Goal: Task Accomplishment & Management: Use online tool/utility

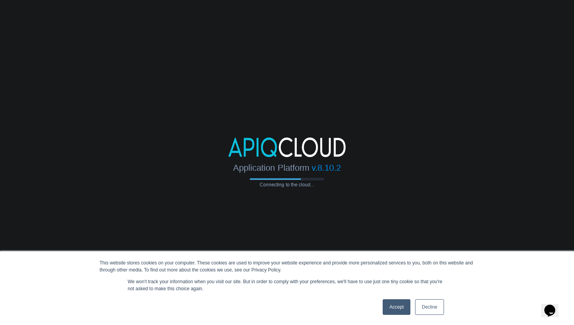
click at [389, 310] on link "Accept" at bounding box center [397, 307] width 28 height 16
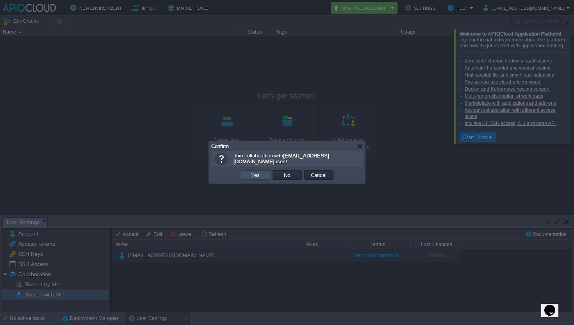
click at [260, 177] on button "Yes" at bounding box center [255, 174] width 13 height 7
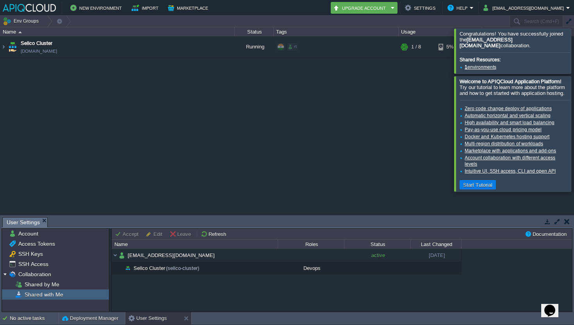
click at [574, 54] on div at bounding box center [584, 51] width 0 height 45
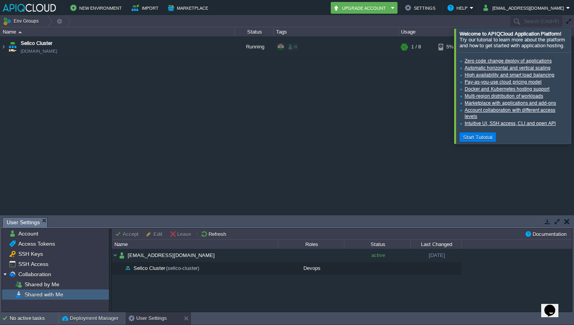
click at [573, 72] on div "Sellco Cluster [DOMAIN_NAME] Running rt + Add to Env Group RAM 2% CPU 0% 1 / 8 …" at bounding box center [287, 125] width 574 height 178
click at [574, 77] on div at bounding box center [584, 86] width 0 height 115
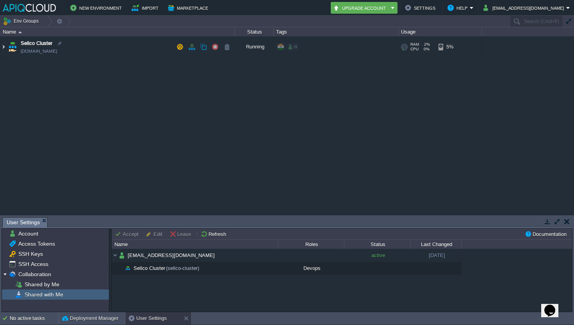
click at [5, 48] on img at bounding box center [3, 46] width 6 height 21
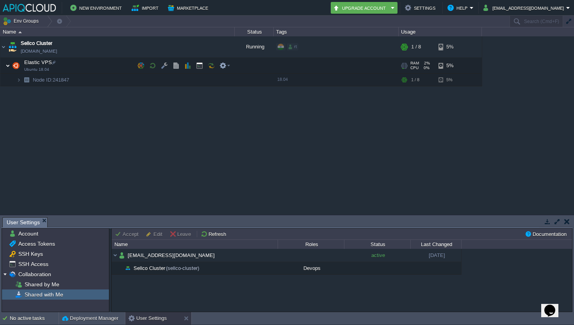
click at [8, 66] on img at bounding box center [7, 66] width 5 height 16
click at [18, 81] on img at bounding box center [18, 80] width 5 height 12
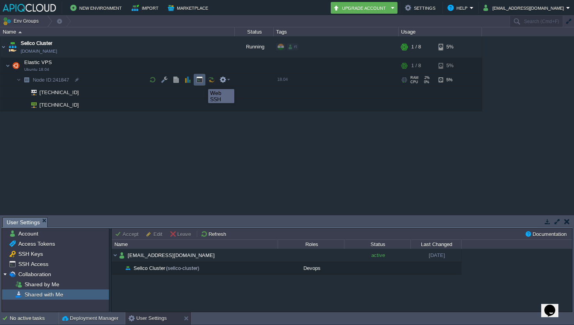
click at [202, 82] on button "button" at bounding box center [199, 79] width 7 height 7
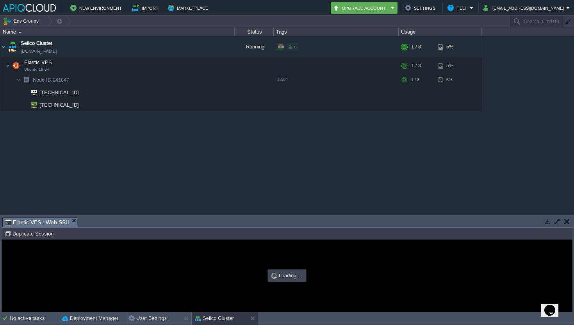
type input "#000000"
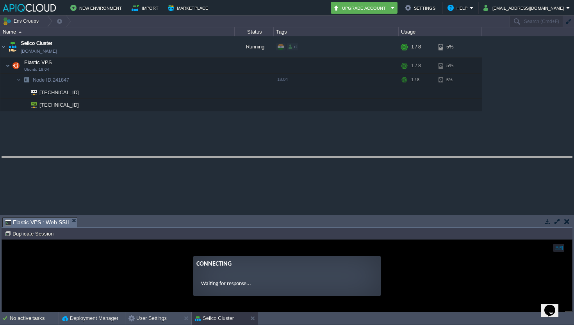
drag, startPoint x: 162, startPoint y: 218, endPoint x: 183, endPoint y: 157, distance: 64.4
click at [183, 157] on body "New Environment Import Marketplace Bonus ₹0.00 Upgrade Account Settings Help [E…" at bounding box center [287, 162] width 574 height 325
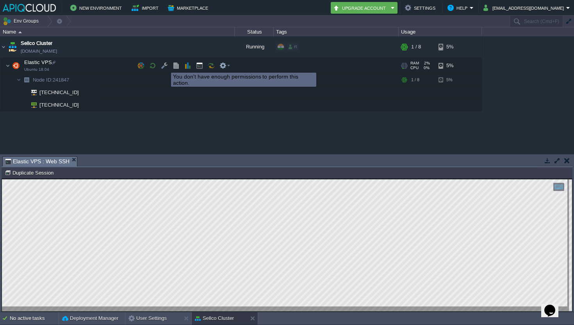
click at [165, 66] on button "button" at bounding box center [164, 65] width 7 height 7
click at [8, 67] on img at bounding box center [7, 66] width 5 height 16
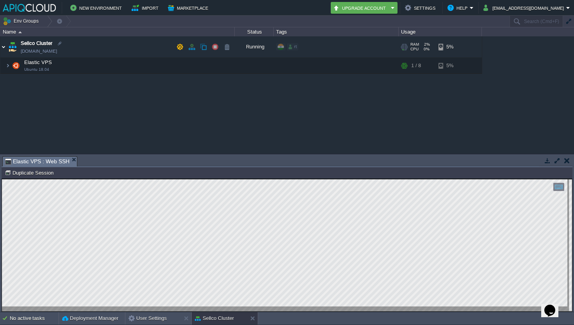
click at [3, 45] on img at bounding box center [3, 46] width 6 height 21
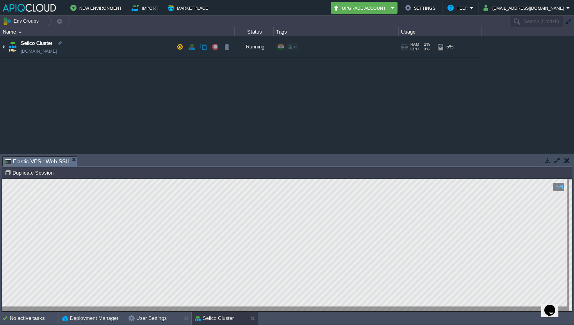
click at [3, 45] on img at bounding box center [3, 46] width 6 height 21
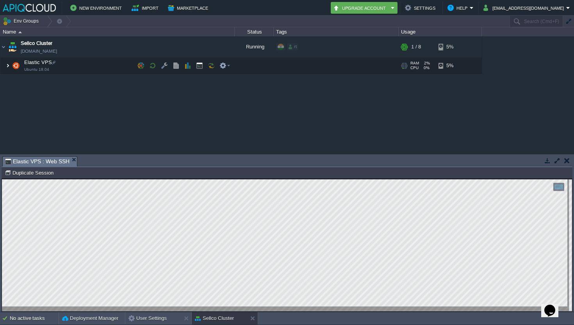
click at [8, 66] on img at bounding box center [7, 66] width 5 height 16
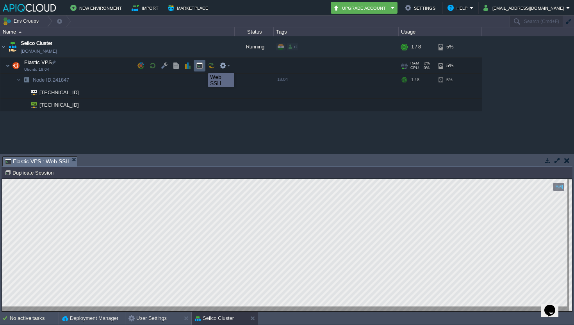
click at [201, 66] on button "button" at bounding box center [199, 65] width 7 height 7
click at [548, 161] on button "button" at bounding box center [547, 160] width 7 height 7
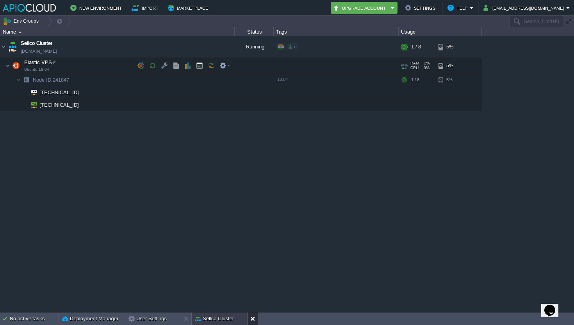
click at [254, 320] on button at bounding box center [254, 319] width 8 height 8
click at [18, 79] on img at bounding box center [18, 80] width 5 height 12
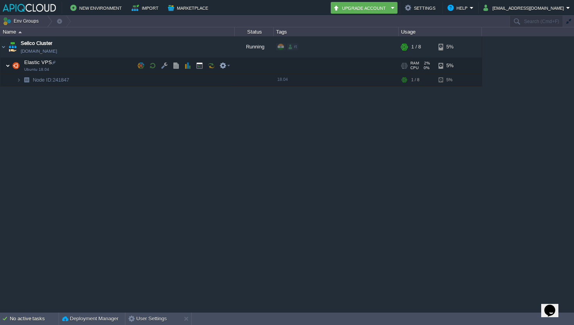
click at [8, 63] on img at bounding box center [7, 66] width 5 height 16
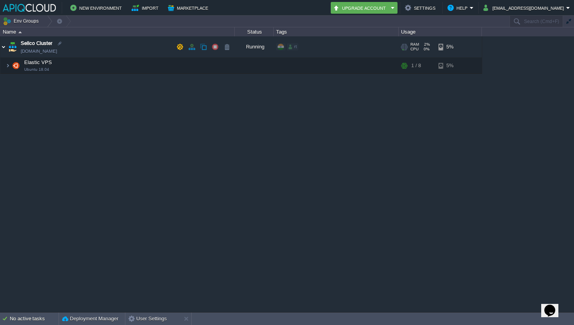
click at [5, 45] on img at bounding box center [3, 46] width 6 height 21
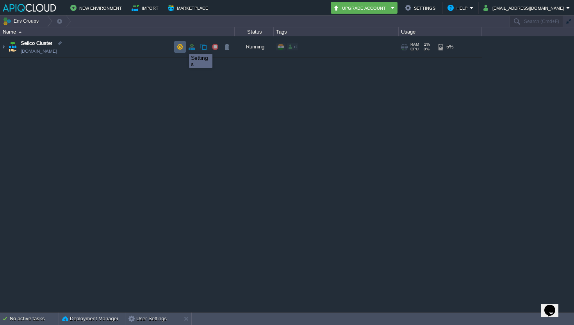
click at [180, 46] on button "button" at bounding box center [180, 46] width 7 height 7
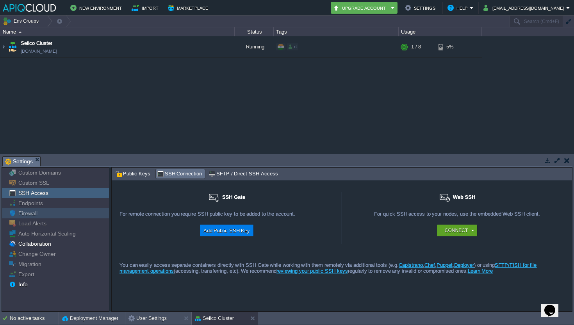
click at [66, 212] on div "Firewall" at bounding box center [55, 213] width 107 height 10
click at [69, 204] on div "Endpoints" at bounding box center [55, 203] width 107 height 10
click at [64, 213] on div "Firewall" at bounding box center [55, 213] width 107 height 10
click at [68, 205] on div "Endpoints" at bounding box center [55, 203] width 107 height 10
click at [247, 229] on button "Add Public SSH Key" at bounding box center [227, 230] width 52 height 9
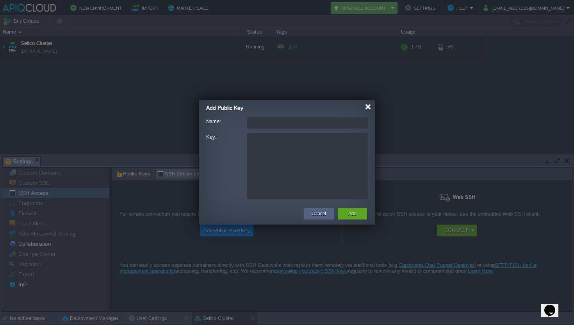
click at [367, 109] on div at bounding box center [368, 107] width 6 height 6
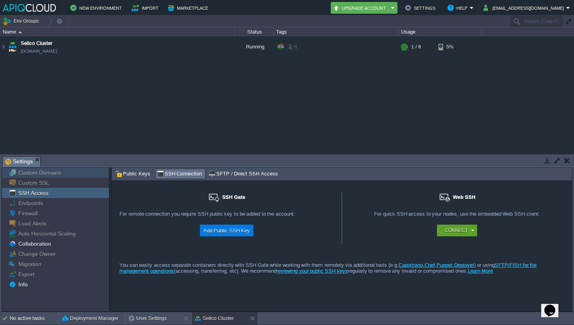
click at [66, 175] on div "Custom Domains" at bounding box center [55, 173] width 107 height 10
click at [52, 216] on div "Firewall" at bounding box center [55, 213] width 107 height 10
click at [49, 224] on div "Load Alerts" at bounding box center [55, 223] width 107 height 10
click at [46, 235] on span "Auto Horizontal Scaling" at bounding box center [47, 233] width 60 height 7
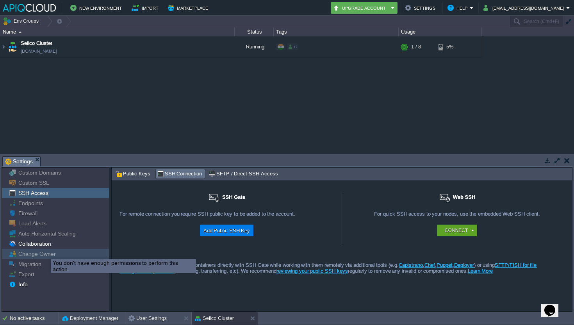
click at [43, 257] on span "Change Owner" at bounding box center [37, 253] width 40 height 7
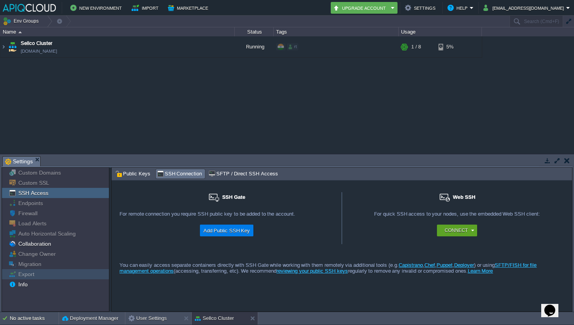
click at [37, 270] on div "Export" at bounding box center [55, 274] width 107 height 10
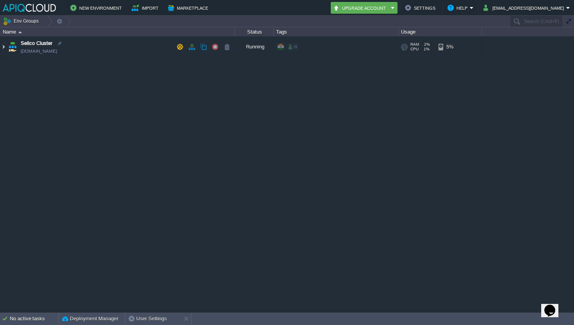
click at [4, 48] on img at bounding box center [3, 46] width 6 height 21
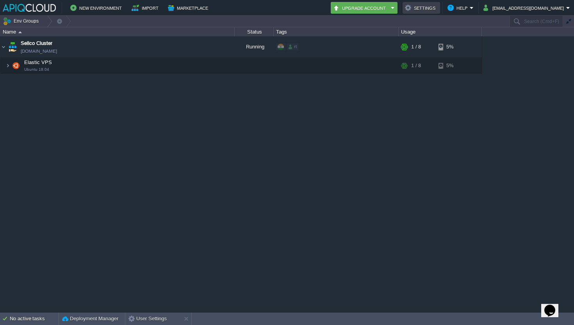
click at [438, 12] on button "Settings" at bounding box center [421, 7] width 33 height 9
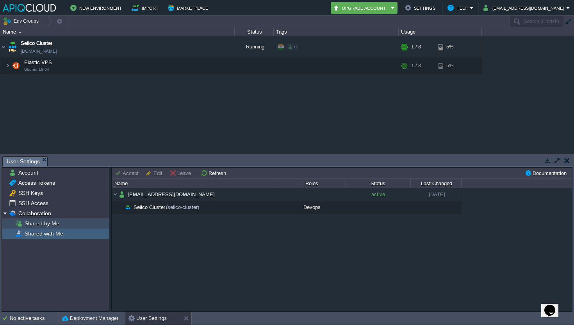
click at [73, 224] on div "Shared by Me" at bounding box center [55, 223] width 107 height 10
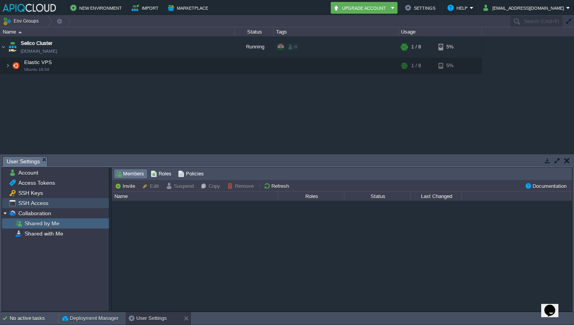
click at [32, 201] on span "SSH Access" at bounding box center [33, 203] width 33 height 7
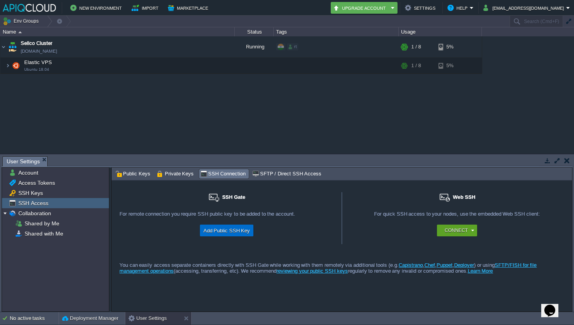
click at [227, 230] on button "Add Public SSH Key" at bounding box center [227, 230] width 52 height 9
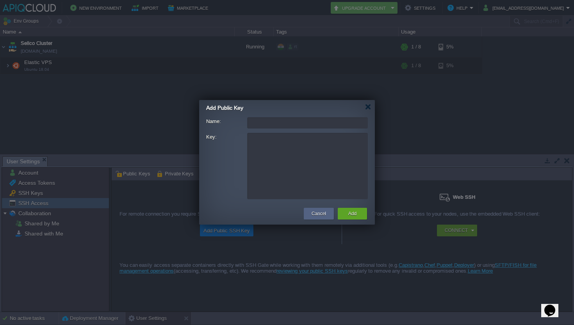
click at [367, 111] on div "Add Public Key" at bounding box center [290, 107] width 169 height 14
click at [368, 109] on div at bounding box center [368, 107] width 6 height 6
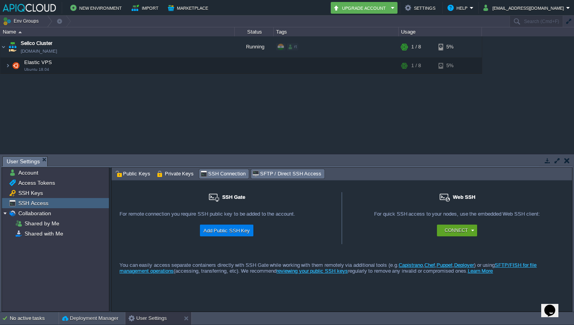
click at [261, 177] on span "SFTP / Direct SSH Access" at bounding box center [286, 174] width 69 height 9
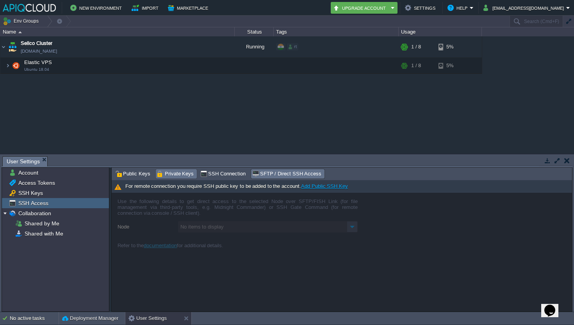
click at [168, 170] on span "Private Keys" at bounding box center [175, 174] width 37 height 9
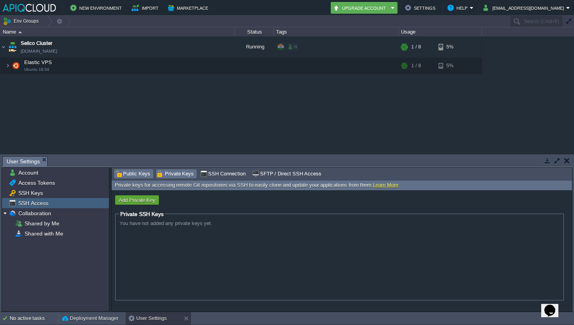
click at [131, 172] on span "Public Keys" at bounding box center [132, 174] width 35 height 9
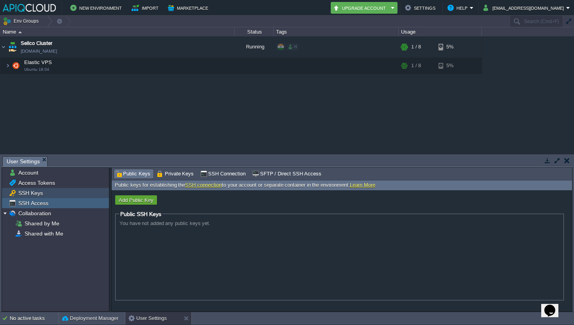
click at [32, 196] on span "SSH Keys" at bounding box center [30, 192] width 27 height 7
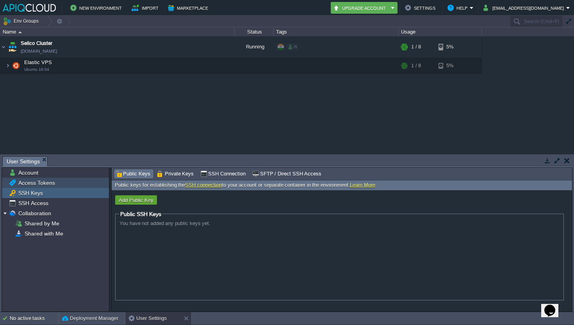
click at [52, 182] on span "Access Tokens" at bounding box center [36, 182] width 39 height 7
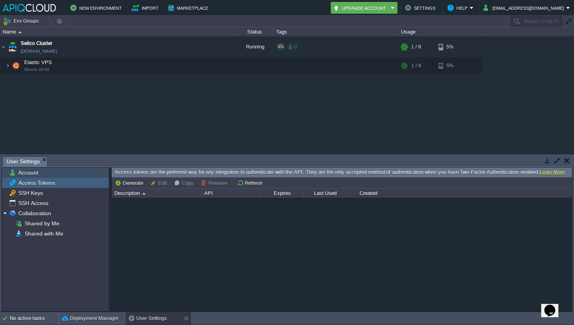
click at [57, 170] on div "Account" at bounding box center [55, 173] width 107 height 10
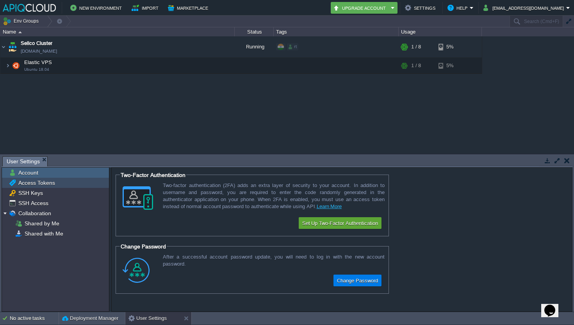
click at [50, 182] on span "Access Tokens" at bounding box center [36, 182] width 39 height 7
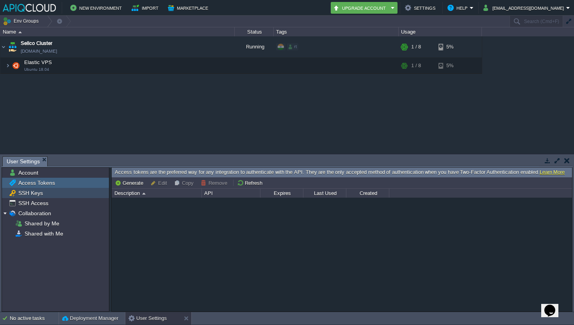
click at [45, 190] on div "SSH Keys" at bounding box center [55, 193] width 107 height 10
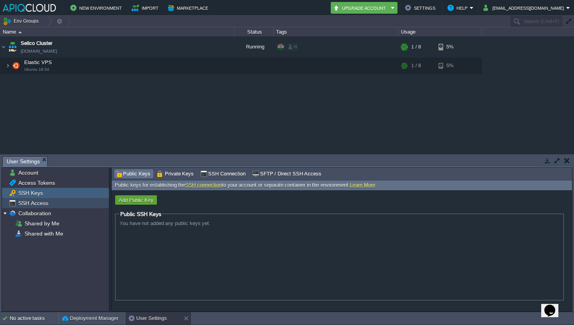
click at [42, 200] on div "SSH Access" at bounding box center [55, 203] width 107 height 10
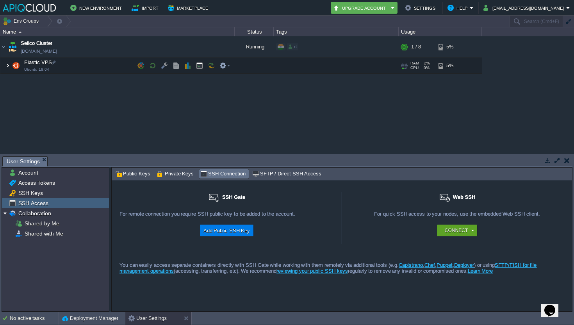
click at [7, 65] on img at bounding box center [7, 66] width 5 height 16
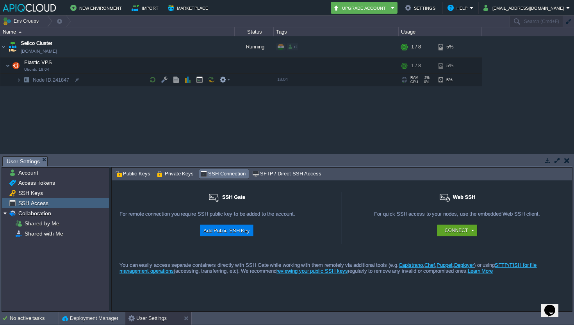
click at [19, 80] on img at bounding box center [18, 80] width 5 height 12
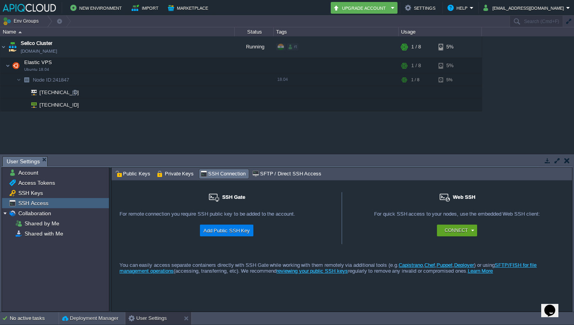
click at [56, 97] on span "[TECHNICAL_ID]" at bounding box center [59, 92] width 41 height 12
click at [200, 67] on button "button" at bounding box center [199, 65] width 7 height 7
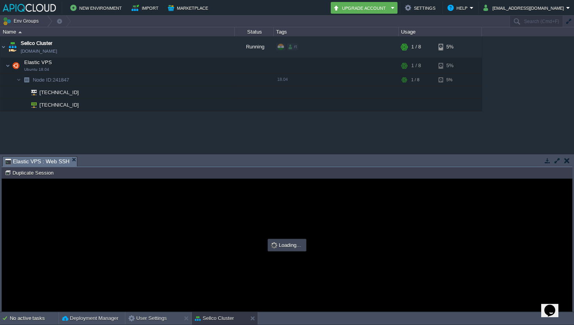
type input "#000000"
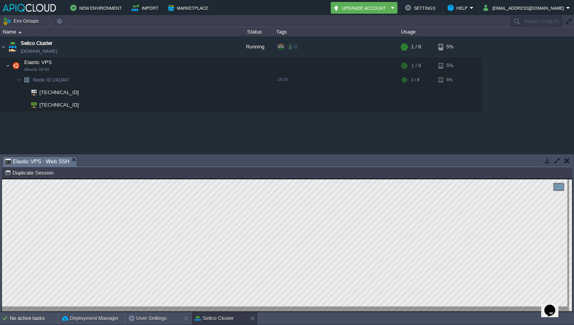
click at [2, 179] on html "Copy: Cmd + C Paste: Cmd + V Settings: Ctrl + Shift + Alt 0" at bounding box center [287, 179] width 570 height 0
type textarea "ls: cannot access '/root/.[PERSON_NAME]': No such file or directory root@node24…"
click at [7, 65] on img at bounding box center [7, 66] width 5 height 16
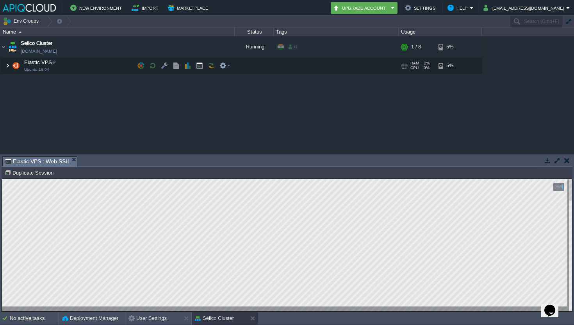
click at [8, 65] on img at bounding box center [7, 66] width 5 height 16
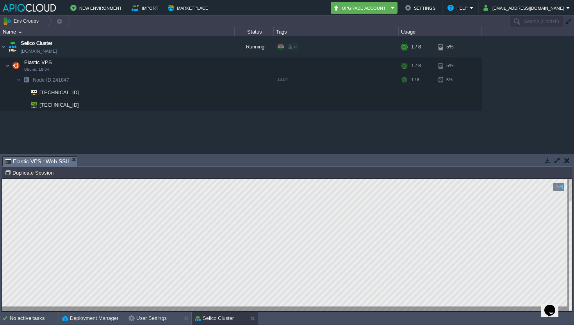
click at [48, 115] on div "Sellco Cluster [DOMAIN_NAME] Running rt + Add to Env Group RAM 2% CPU 0% 1 / 8 …" at bounding box center [287, 94] width 574 height 117
click at [54, 107] on span "[TECHNICAL_ID]" at bounding box center [59, 105] width 41 height 12
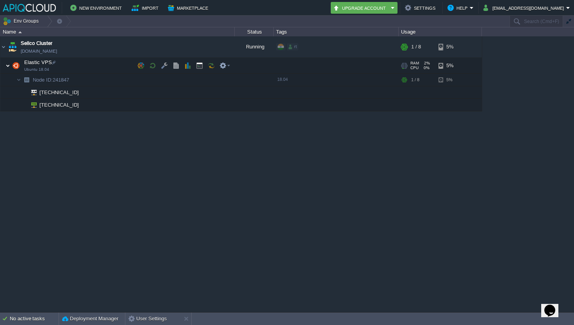
click at [7, 64] on img at bounding box center [7, 66] width 5 height 16
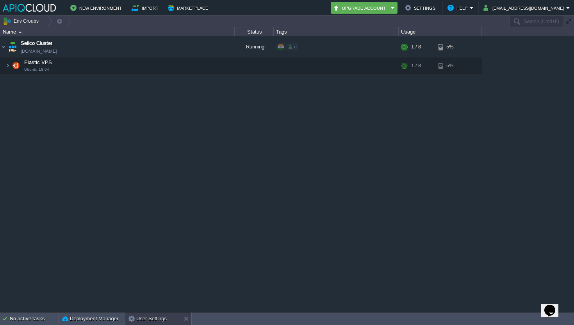
click at [144, 314] on div "User Settings" at bounding box center [152, 318] width 55 height 12
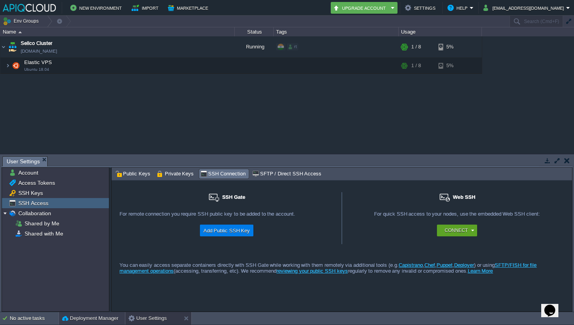
click at [109, 320] on button "Deployment Manager" at bounding box center [90, 318] width 56 height 8
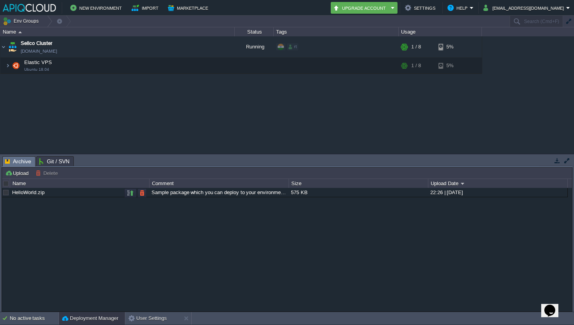
click at [32, 193] on link "HelloWorld.zip" at bounding box center [28, 192] width 32 height 6
click at [55, 162] on span "Git / SVN" at bounding box center [54, 161] width 30 height 9
click at [15, 162] on span "Archive" at bounding box center [18, 162] width 26 height 10
click at [36, 316] on div "No active tasks" at bounding box center [34, 318] width 49 height 12
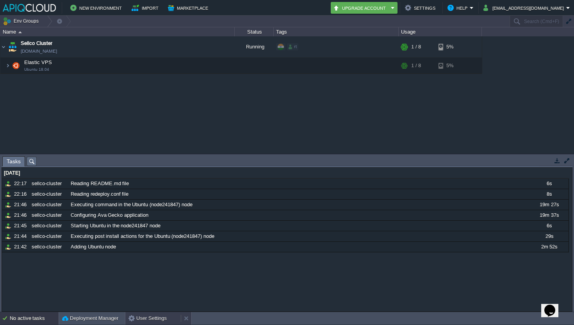
click at [146, 315] on button "User Settings" at bounding box center [148, 318] width 38 height 8
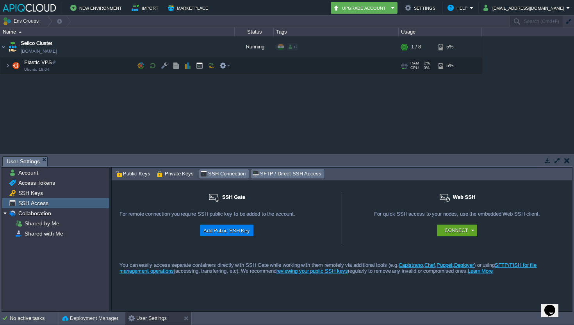
click at [285, 172] on span "SFTP / Direct SSH Access" at bounding box center [286, 174] width 69 height 9
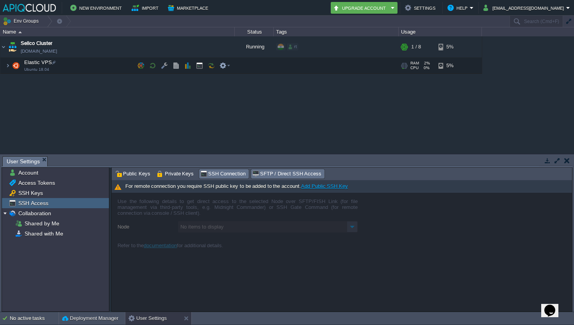
click at [225, 173] on span "SSH Connection" at bounding box center [222, 174] width 45 height 9
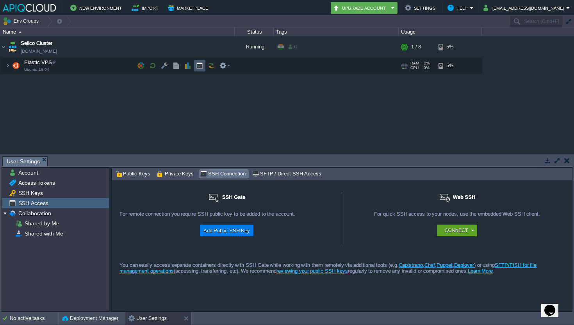
click at [200, 68] on button "button" at bounding box center [199, 65] width 7 height 7
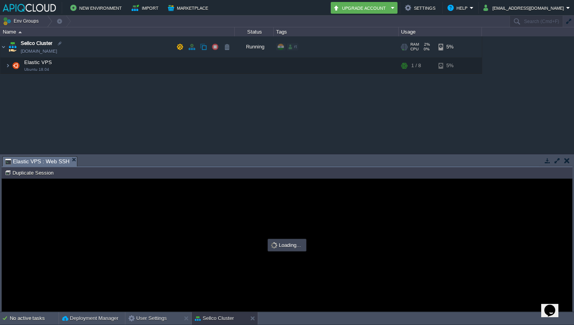
scroll to position [0, 0]
type input "#000000"
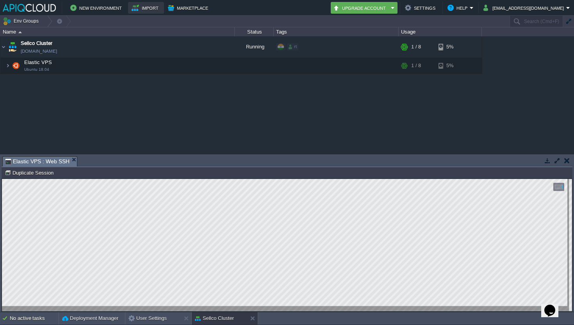
click at [148, 5] on button "Import" at bounding box center [146, 7] width 29 height 9
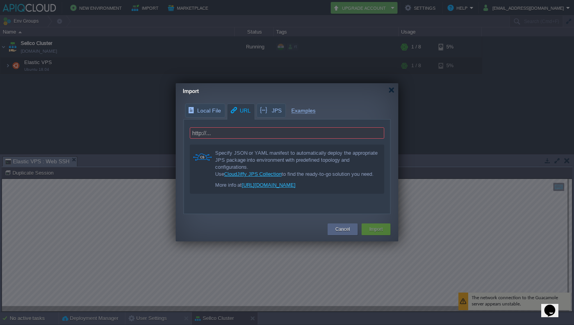
click at [245, 109] on span "URL" at bounding box center [240, 111] width 21 height 14
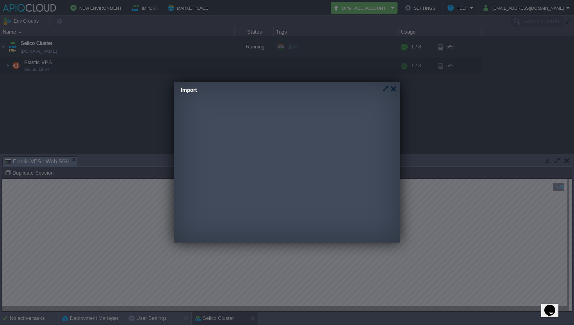
click at [266, 110] on div "Local File URL JPS Examples .json .cs .jps .yml .yaml Browse... Specify JSON or…" at bounding box center [285, 157] width 223 height 111
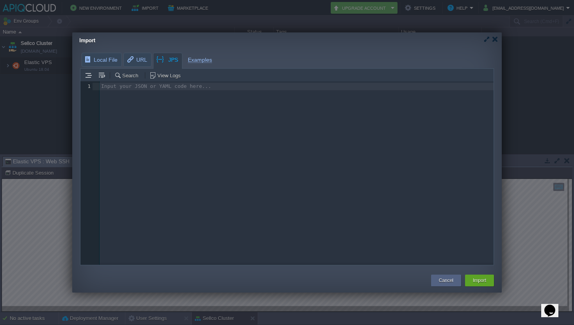
click at [494, 44] on div "Import" at bounding box center [290, 40] width 423 height 16
click at [494, 41] on div at bounding box center [495, 39] width 6 height 6
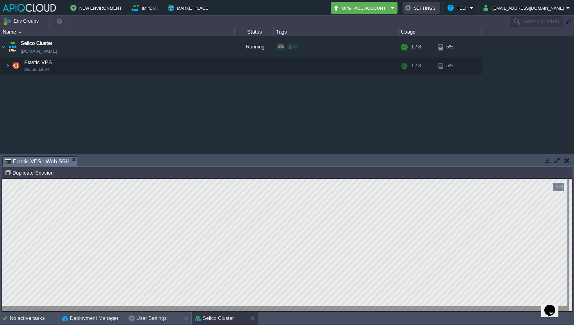
click at [439, 13] on td "Settings" at bounding box center [421, 8] width 37 height 12
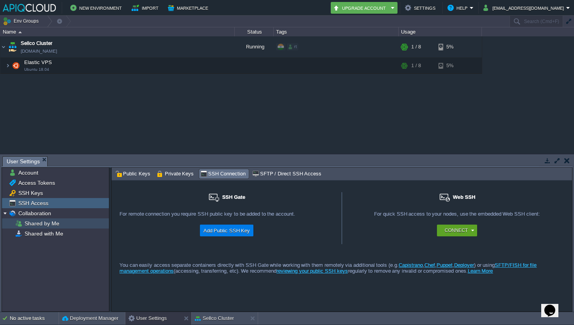
click at [36, 228] on div "Shared by Me" at bounding box center [55, 223] width 107 height 10
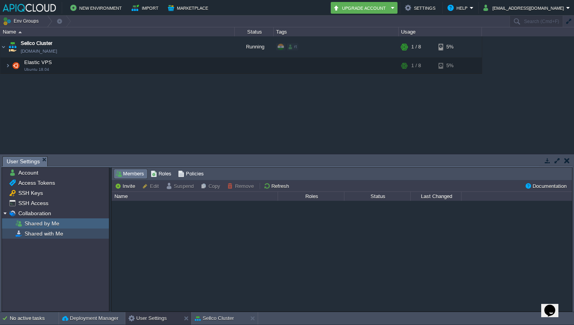
click at [42, 236] on span "Shared with Me" at bounding box center [43, 233] width 41 height 7
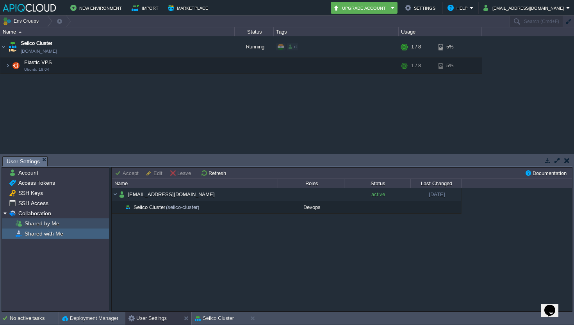
click at [47, 223] on span "Shared by Me" at bounding box center [41, 223] width 37 height 7
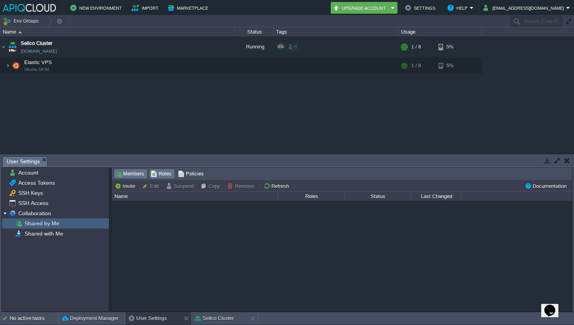
click at [160, 171] on span "Roles" at bounding box center [161, 174] width 21 height 9
click at [189, 175] on span "Policies" at bounding box center [191, 174] width 26 height 9
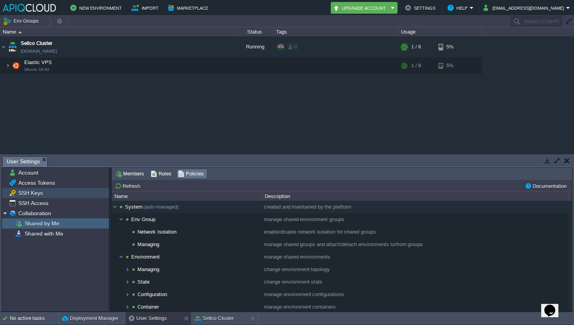
click at [36, 192] on span "SSH Keys" at bounding box center [30, 192] width 27 height 7
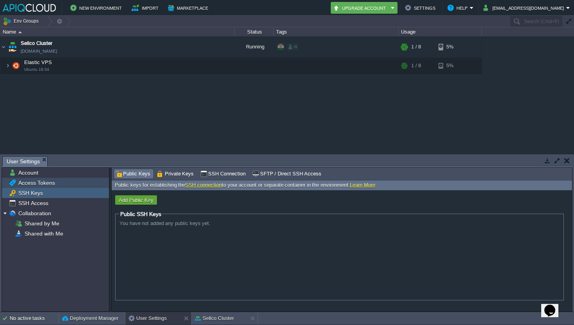
click at [39, 183] on span "Access Tokens" at bounding box center [36, 182] width 39 height 7
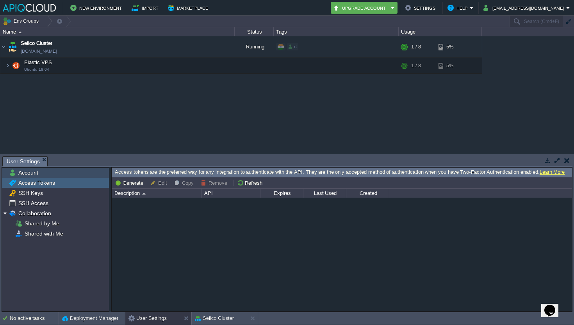
click at [37, 176] on span "Account" at bounding box center [28, 172] width 23 height 7
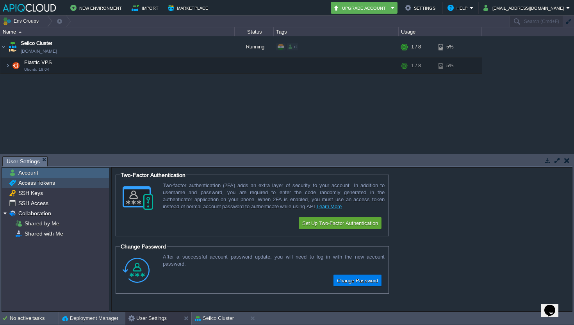
click at [36, 181] on span "Access Tokens" at bounding box center [36, 182] width 39 height 7
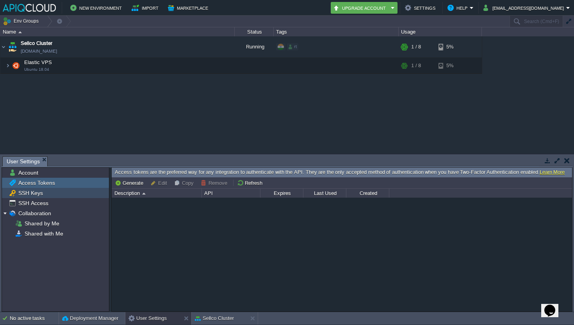
click at [34, 189] on div "SSH Keys" at bounding box center [55, 193] width 107 height 10
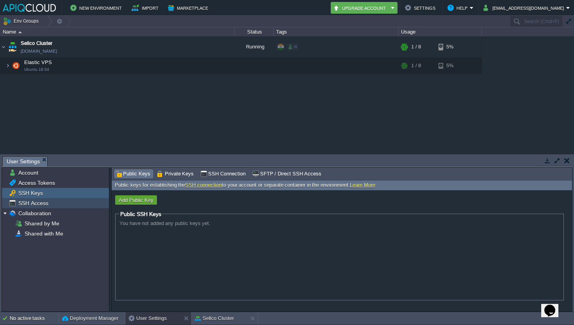
click at [35, 202] on span "SSH Access" at bounding box center [33, 203] width 33 height 7
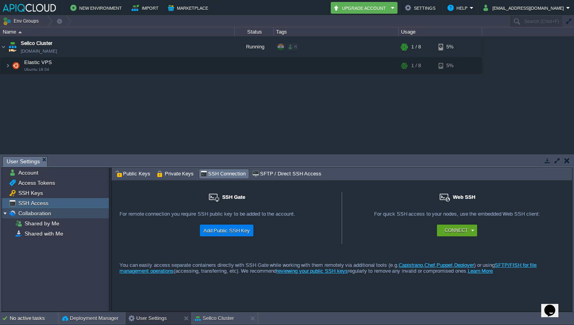
click at [33, 218] on div "Collaboration" at bounding box center [55, 213] width 107 height 10
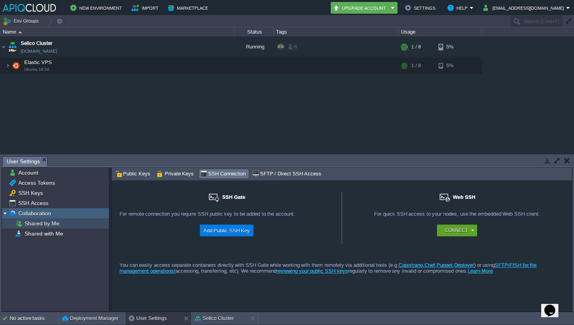
click at [35, 227] on span "Shared by Me" at bounding box center [41, 223] width 37 height 7
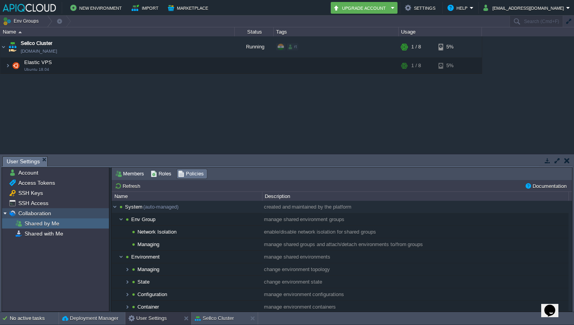
click at [46, 210] on span "Collaboration" at bounding box center [35, 213] width 36 height 7
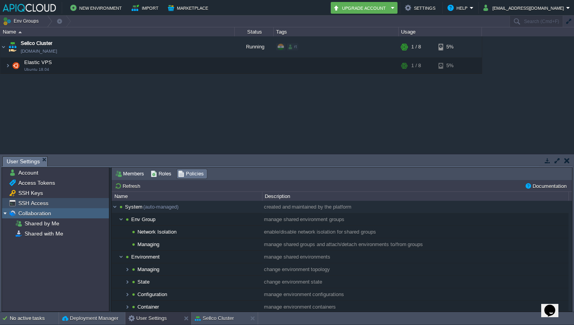
click at [46, 204] on span "SSH Access" at bounding box center [33, 203] width 33 height 7
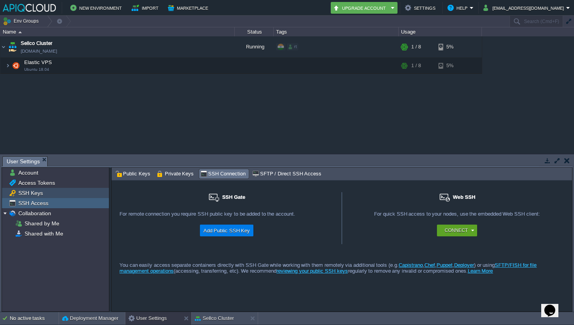
click at [49, 196] on div "SSH Keys" at bounding box center [55, 193] width 107 height 10
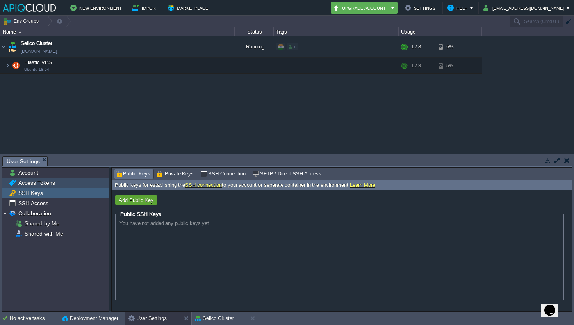
click at [39, 180] on span "Access Tokens" at bounding box center [36, 182] width 39 height 7
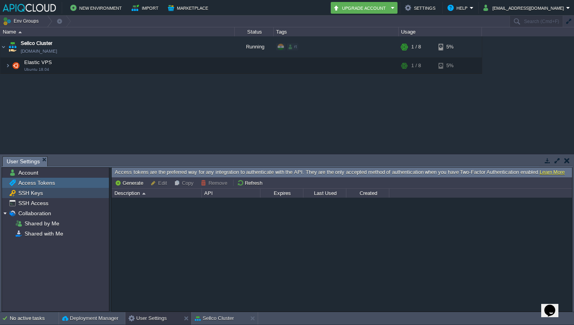
click at [35, 193] on span "SSH Keys" at bounding box center [30, 192] width 27 height 7
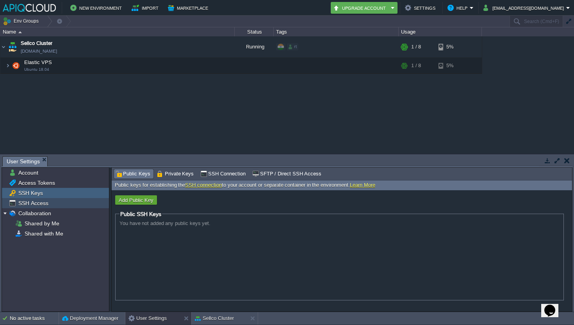
click at [31, 203] on span "SSH Access" at bounding box center [33, 203] width 33 height 7
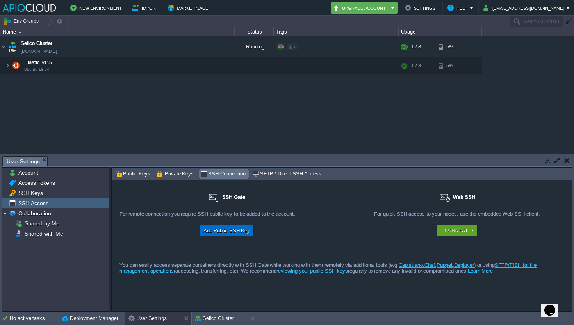
click at [231, 229] on button "Add Public SSH Key" at bounding box center [227, 230] width 52 height 9
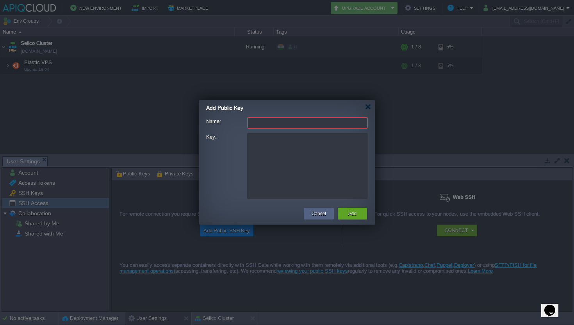
click at [371, 105] on div "Add Public Key" at bounding box center [290, 107] width 169 height 14
click at [369, 110] on div "Add Public Key" at bounding box center [290, 107] width 169 height 14
click at [316, 214] on button "Cancel" at bounding box center [319, 214] width 14 height 8
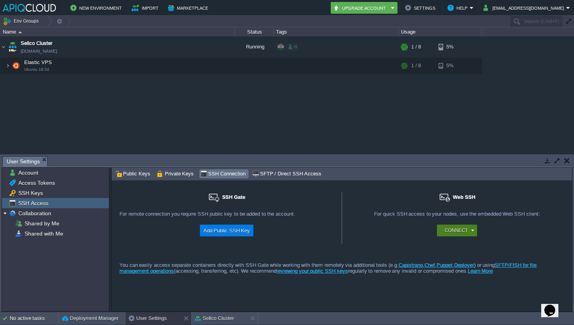
click at [465, 228] on button "Connect" at bounding box center [456, 231] width 23 height 8
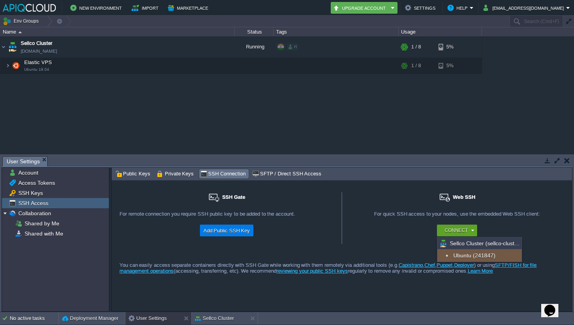
click at [459, 245] on div "Sellco Cluster (sellco-cluster)" at bounding box center [479, 243] width 84 height 12
click at [458, 254] on div "Ubuntu (241847)" at bounding box center [479, 255] width 84 height 12
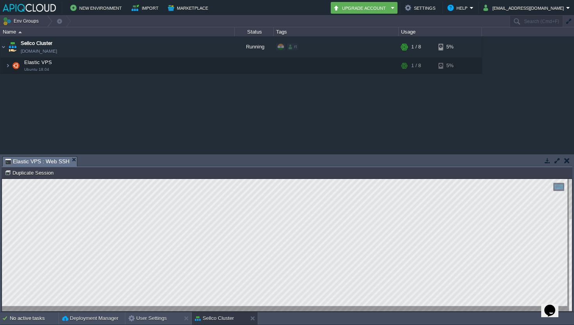
click at [137, 306] on div at bounding box center [287, 245] width 570 height 132
type textarea "cat: /root/.ssh/known_hosts: No such file or directory root@node241847-sellco-c…"
click at [208, 111] on div "Sellco Cluster [DOMAIN_NAME] Running rt + Add to Env Group RAM 2% CPU 1% 1 / 8 …" at bounding box center [287, 94] width 574 height 117
click at [5, 47] on img at bounding box center [3, 46] width 6 height 21
